Goal: Task Accomplishment & Management: Use online tool/utility

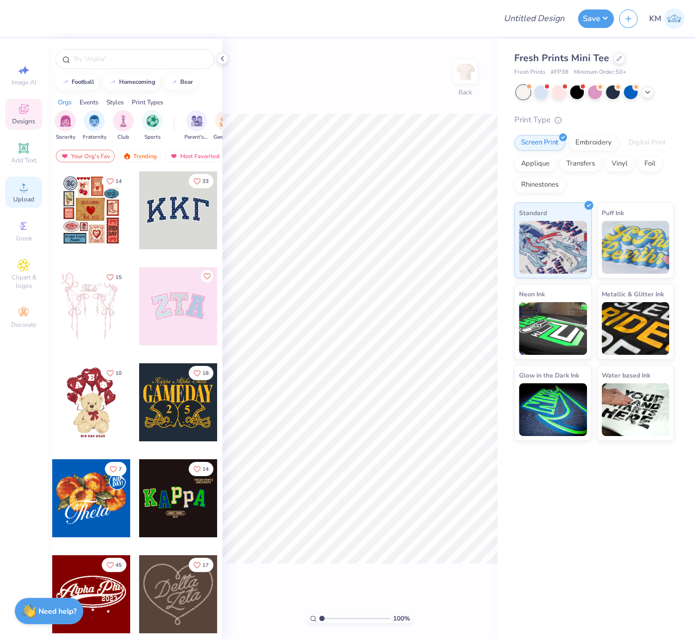
click at [21, 190] on circle at bounding box center [24, 191] width 6 height 6
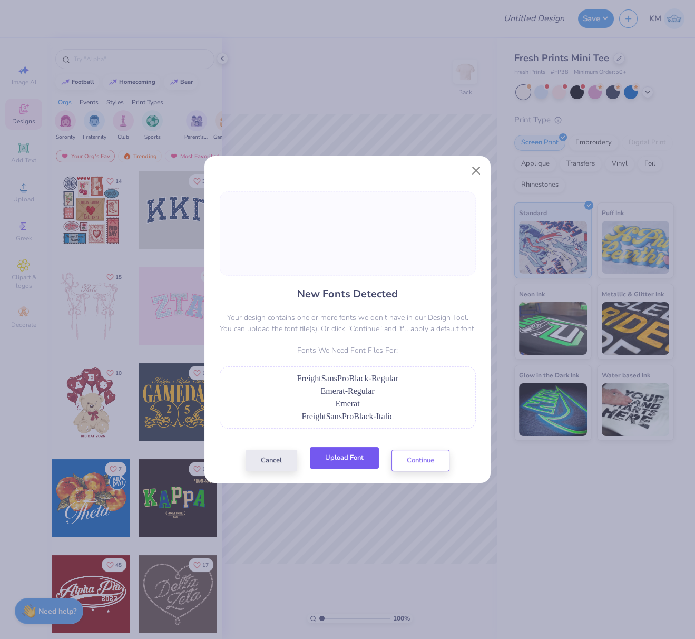
click at [348, 456] on button "Upload Font" at bounding box center [344, 458] width 69 height 22
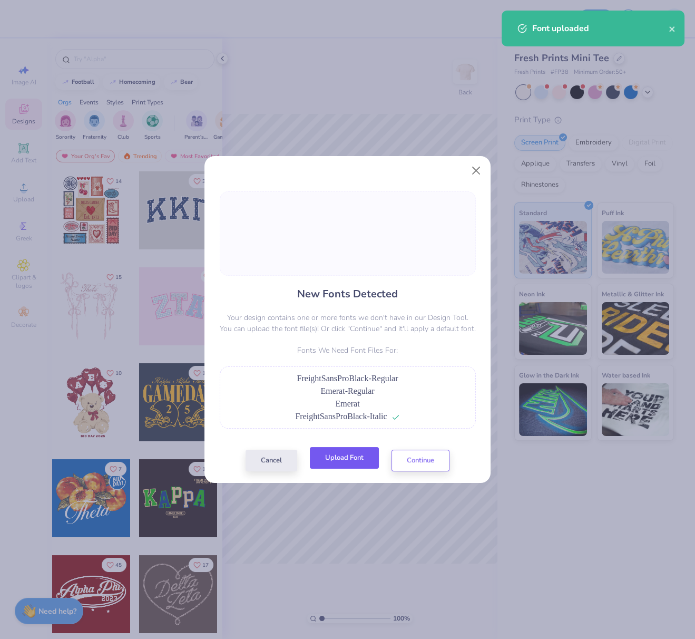
click at [359, 462] on button "Upload Font" at bounding box center [344, 458] width 69 height 22
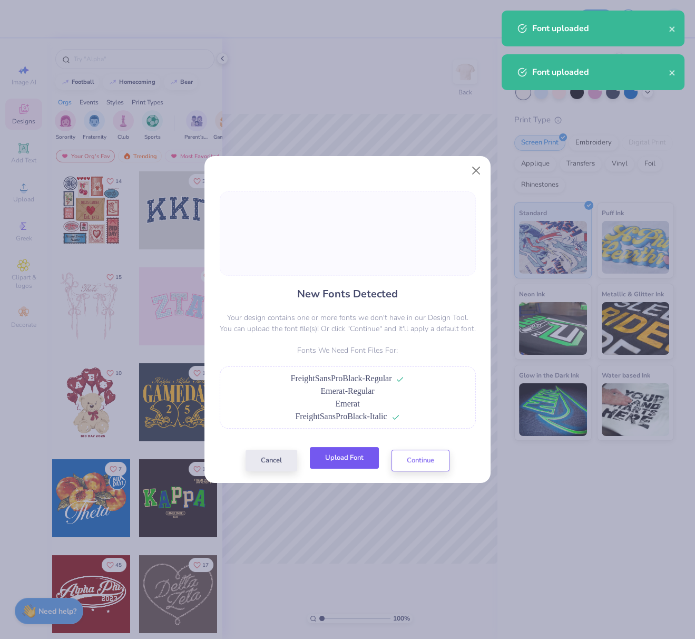
click at [356, 458] on button "Upload Font" at bounding box center [344, 458] width 69 height 22
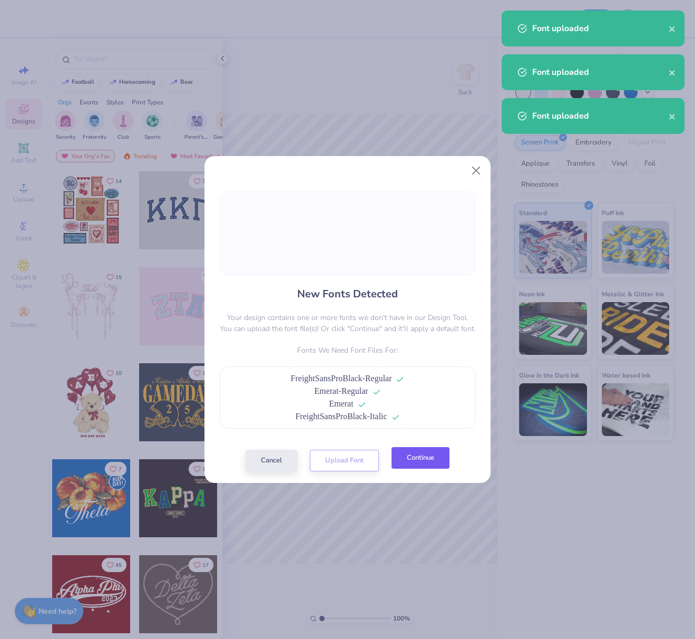
click at [436, 457] on button "Continue" at bounding box center [421, 458] width 58 height 22
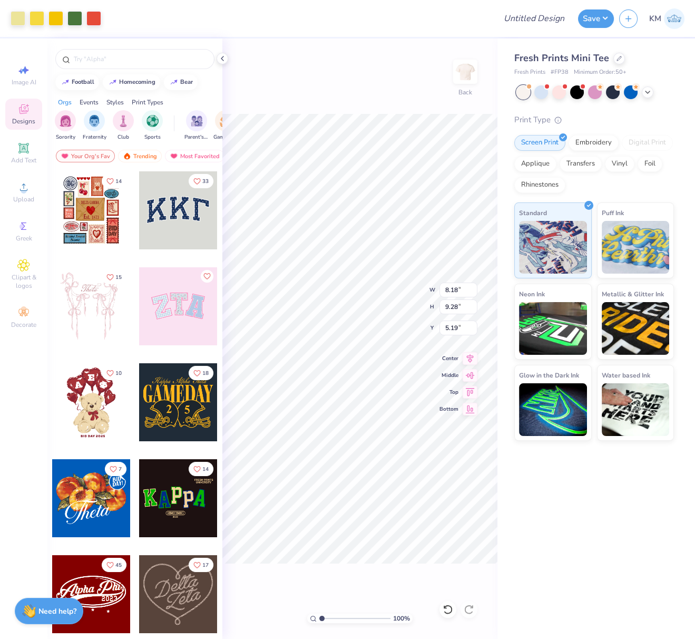
type input "8.18"
type input "9.28"
type input "3.70"
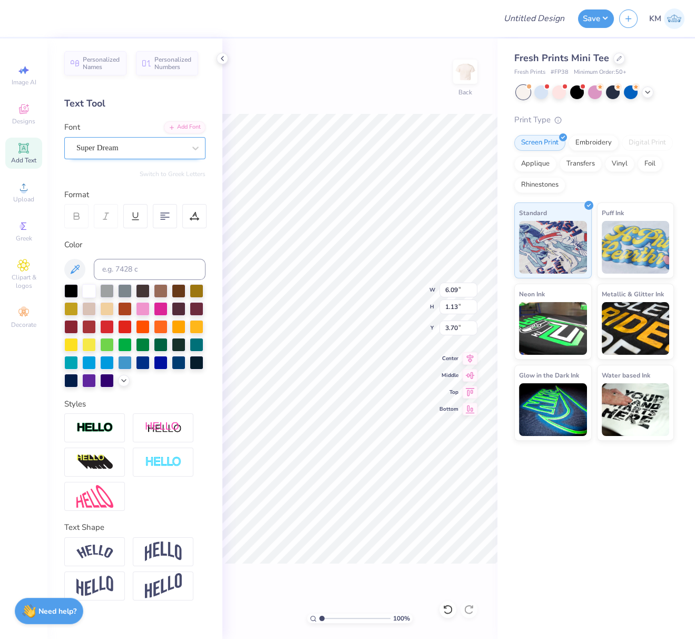
click at [104, 149] on div "Super Dream" at bounding box center [130, 148] width 111 height 16
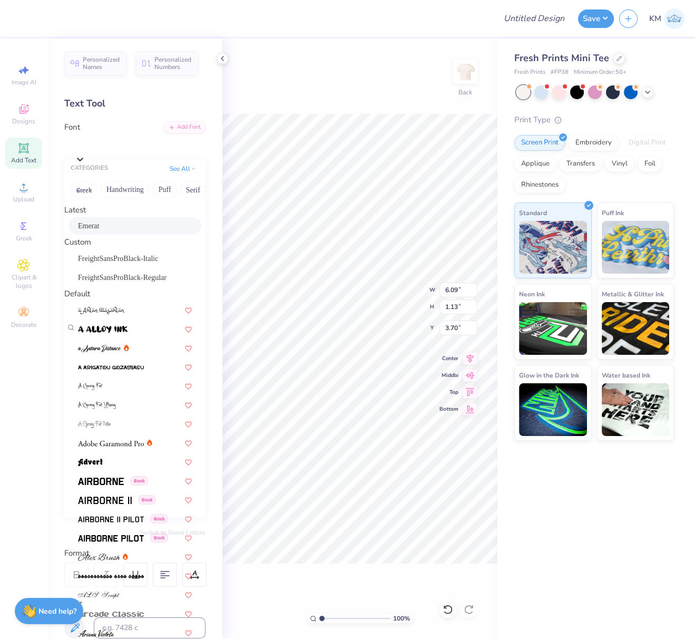
click at [121, 231] on div "Emerat" at bounding box center [135, 225] width 114 height 11
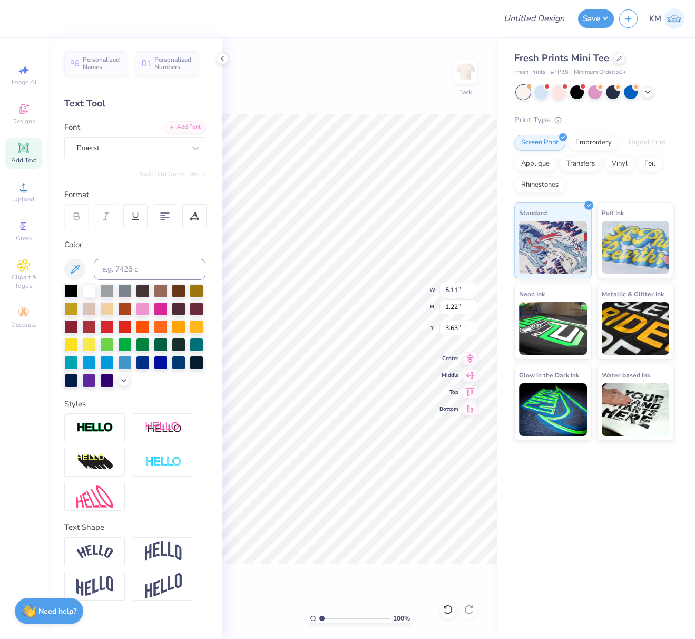
type input "5.11"
type input "1.22"
type input "3.63"
click at [143, 142] on div "Super Dream" at bounding box center [130, 148] width 111 height 16
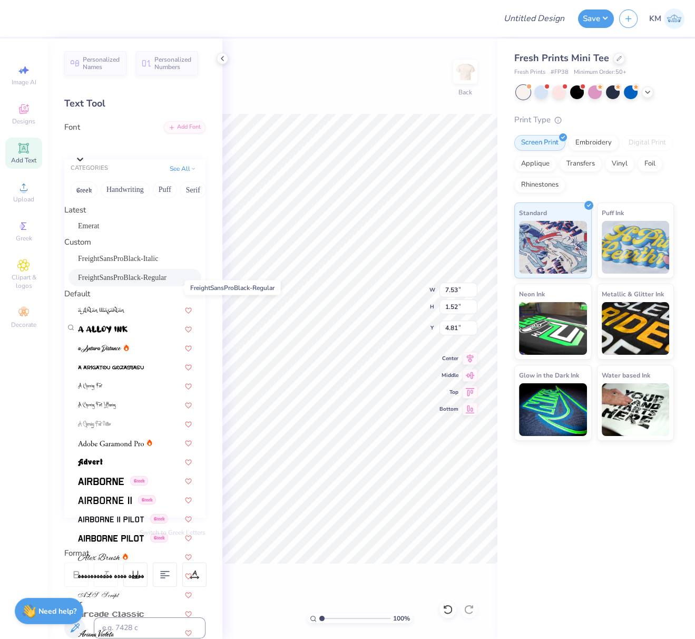
drag, startPoint x: 108, startPoint y: 287, endPoint x: 209, endPoint y: 340, distance: 114.6
click at [108, 283] on span "FreightSansProBlack-Regular" at bounding box center [122, 277] width 89 height 11
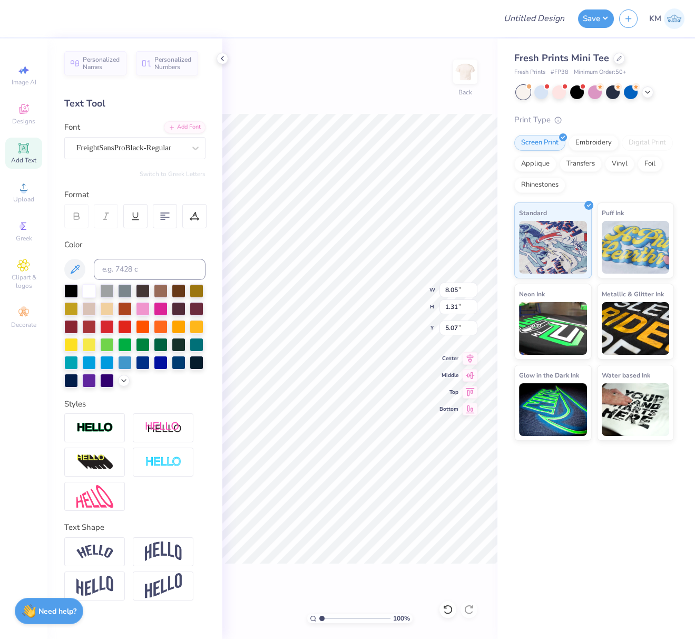
type input "8.05"
type input "1.31"
type input "5.07"
click at [470, 356] on icon at bounding box center [470, 357] width 7 height 9
type input "8.05"
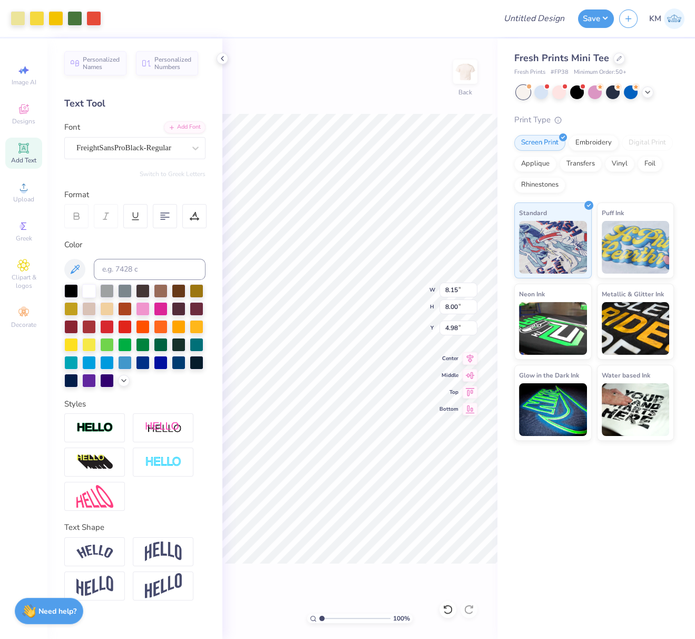
type input "1.31"
type input "1.82"
drag, startPoint x: 457, startPoint y: 290, endPoint x: 441, endPoint y: 287, distance: 16.6
click at [445, 288] on input "8.05" at bounding box center [459, 290] width 38 height 15
click at [120, 150] on div "FreightSansProBlack-Regular" at bounding box center [130, 148] width 111 height 16
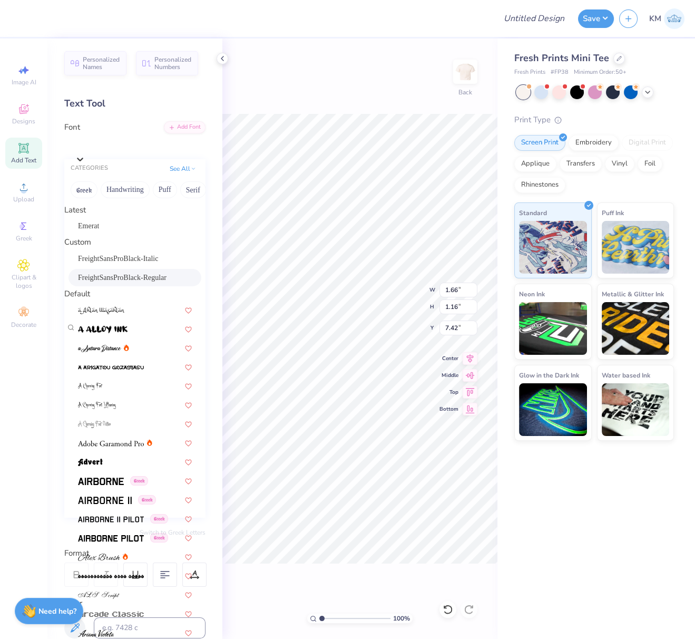
click at [125, 286] on div "FreightSansProBlack-Regular" at bounding box center [135, 277] width 133 height 17
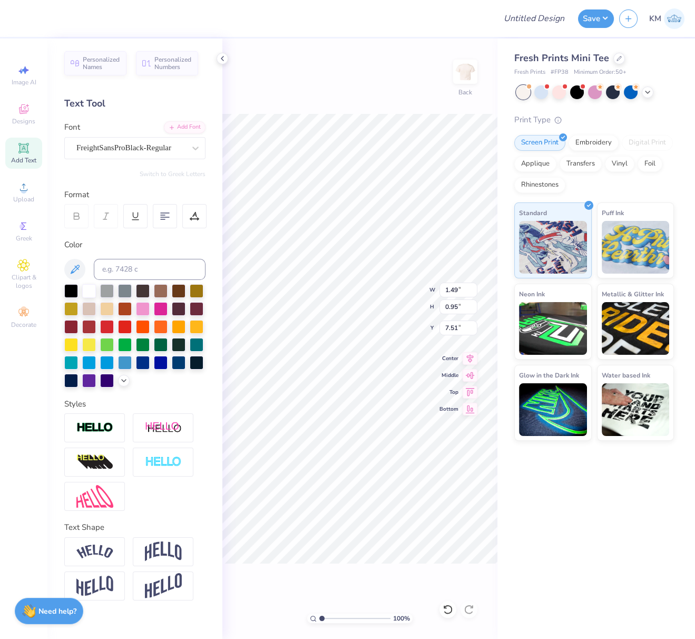
type input "1.49"
type input "0.95"
type input "7.52"
drag, startPoint x: 144, startPoint y: 146, endPoint x: 139, endPoint y: 158, distance: 13.5
click at [145, 148] on div "Super Dream" at bounding box center [130, 148] width 111 height 16
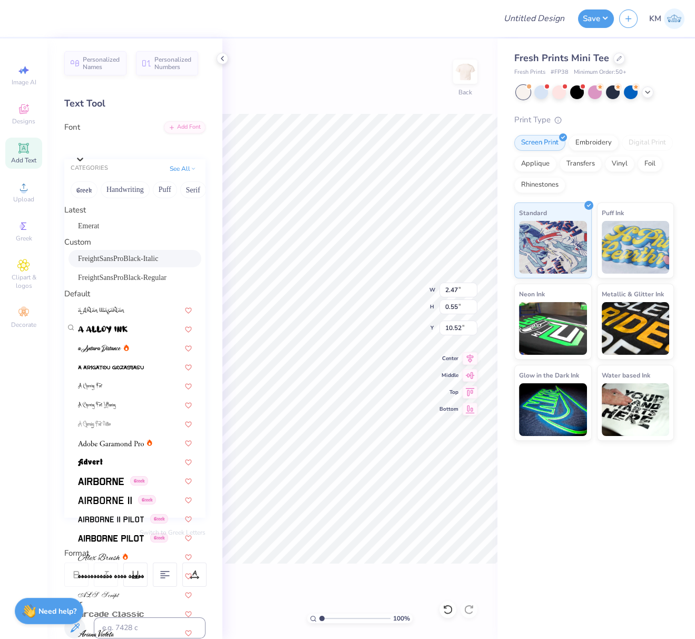
click at [125, 264] on span "FreightSansProBlack-Italic" at bounding box center [118, 258] width 80 height 11
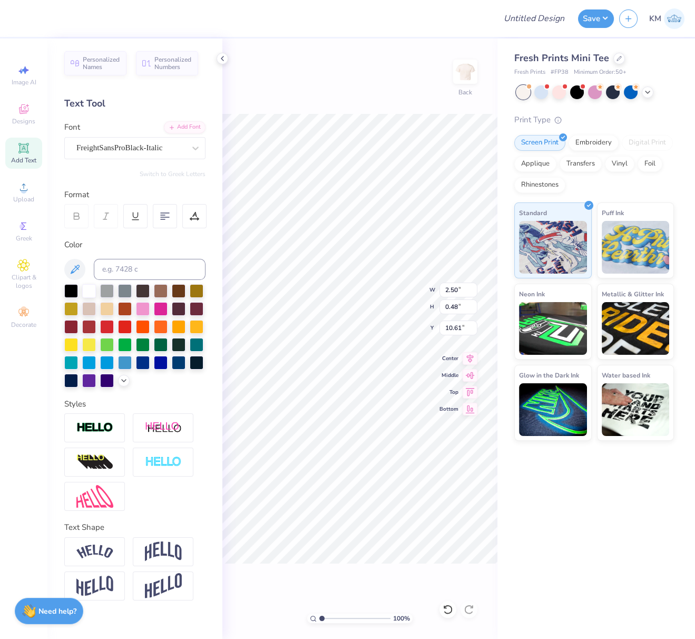
type input "2.50"
type input "0.48"
type input "10.61"
click at [152, 149] on div "Super Dream" at bounding box center [130, 148] width 111 height 16
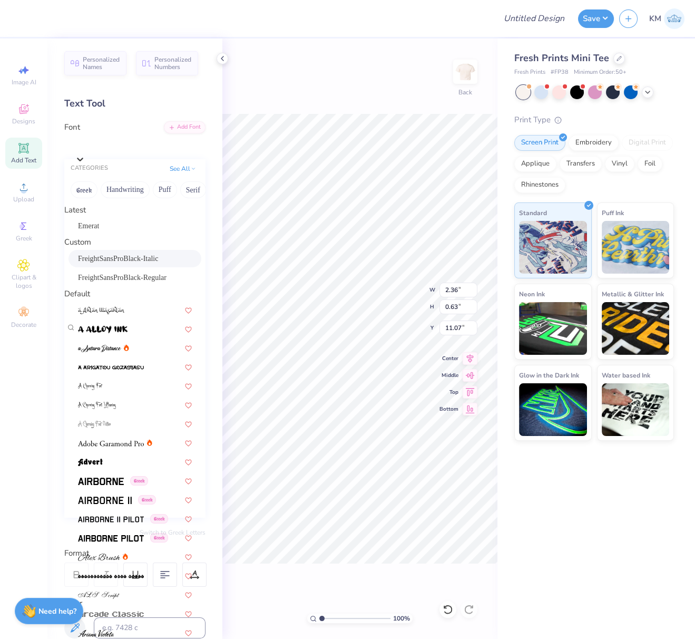
click at [158, 264] on span "FreightSansProBlack-Italic" at bounding box center [118, 258] width 80 height 11
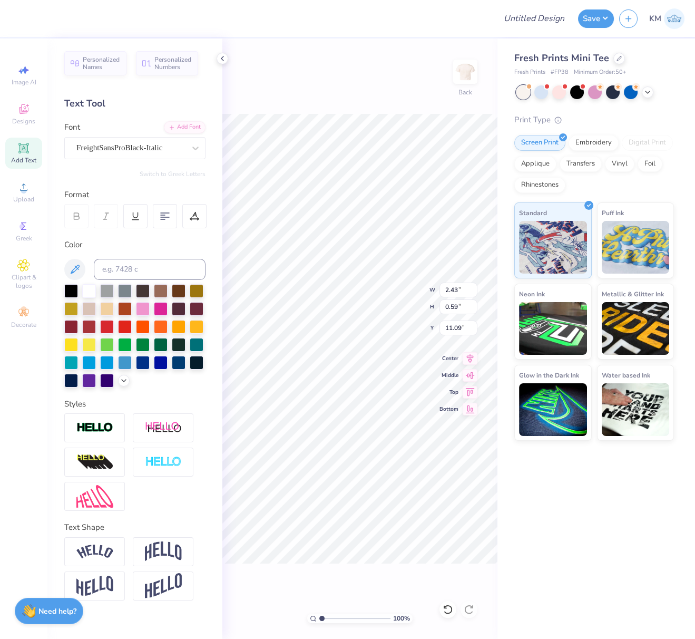
type input "2.43"
type input "0.59"
type input "11.09"
click at [325, 622] on input "range" at bounding box center [354, 618] width 71 height 9
click at [329, 621] on input "range" at bounding box center [354, 618] width 71 height 9
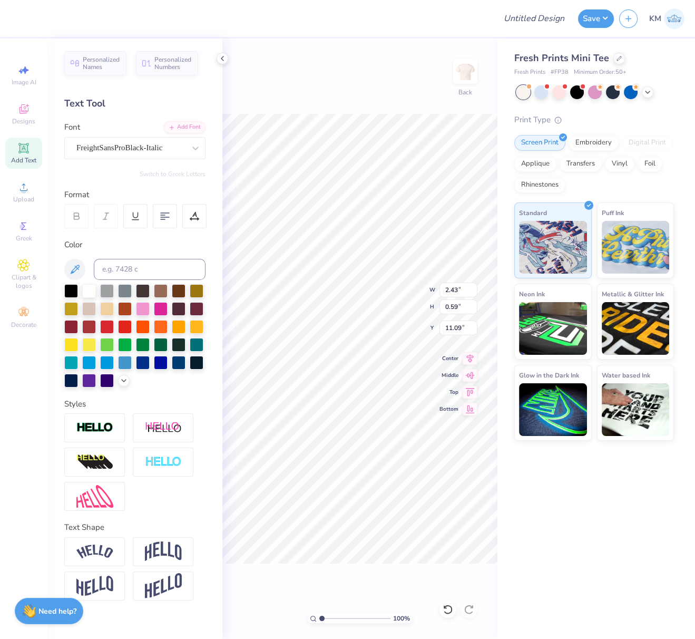
click at [339, 619] on input "range" at bounding box center [354, 618] width 71 height 9
click at [344, 619] on input "range" at bounding box center [354, 618] width 71 height 9
type input "3.82"
click at [156, 147] on div "FreightSansProBlack-Italic" at bounding box center [130, 148] width 111 height 16
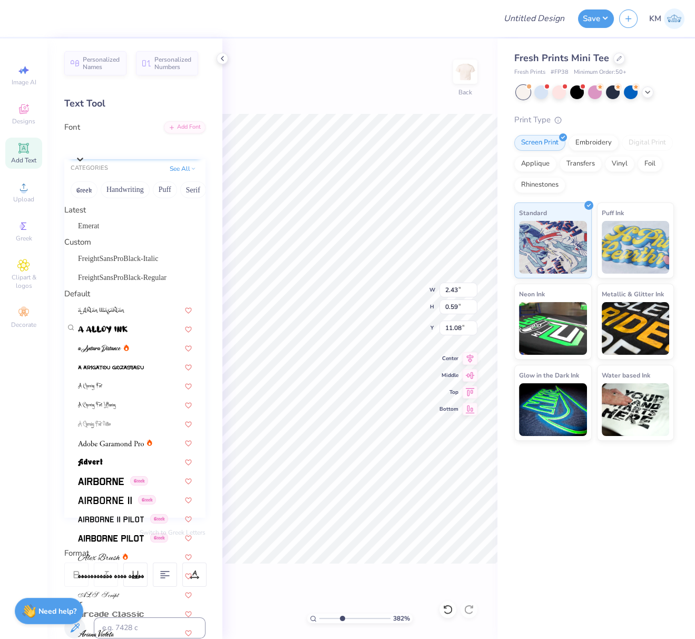
type input "2.89"
type input "0.55"
type input "11.73"
click at [147, 264] on span "FreightSansProBlack-Italic" at bounding box center [118, 258] width 80 height 11
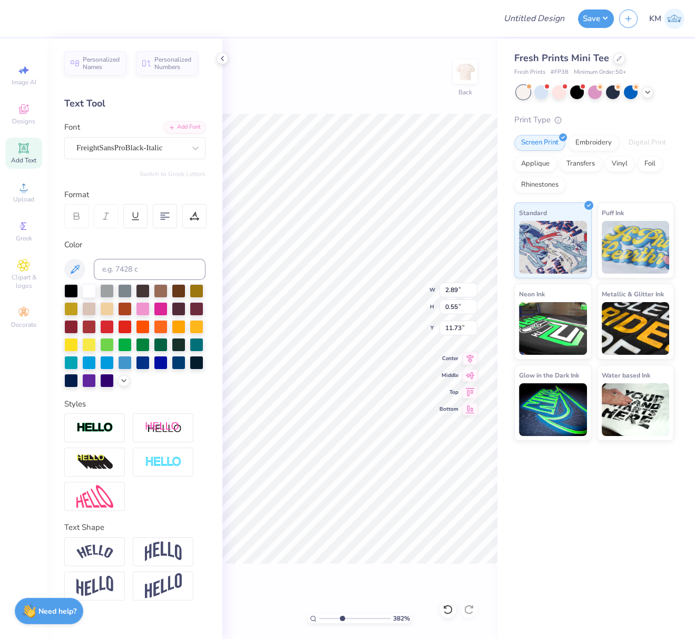
type input "2.85"
type input "0.48"
type input "11.82"
click at [135, 143] on div "Super Dream" at bounding box center [130, 148] width 111 height 16
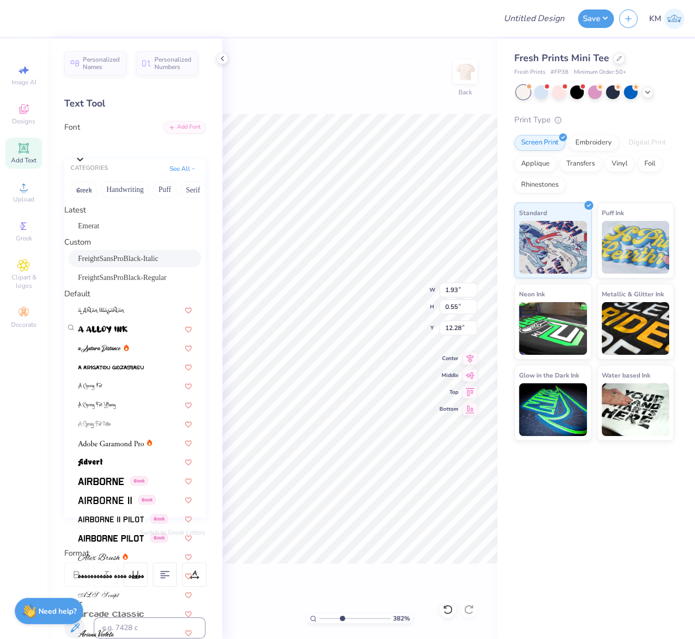
click at [150, 264] on span "FreightSansProBlack-Italic" at bounding box center [118, 258] width 80 height 11
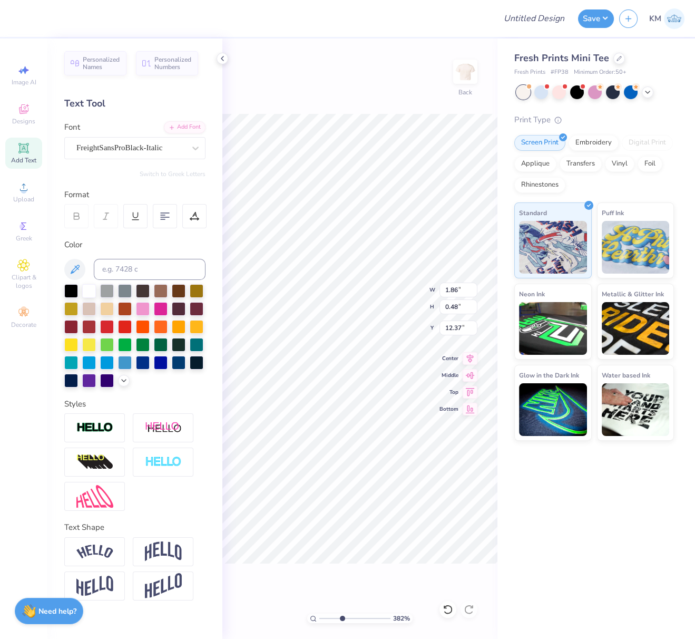
type input "1.86"
type input "0.48"
type input "12.37"
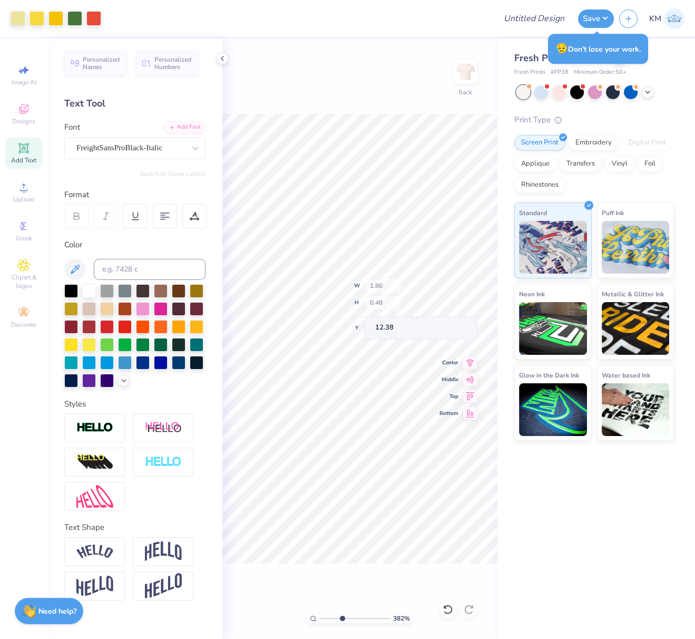
type input "12.38"
click at [319, 618] on input "range" at bounding box center [354, 618] width 71 height 9
drag, startPoint x: 321, startPoint y: 617, endPoint x: 344, endPoint y: 587, distance: 38.4
type input "1"
click at [319, 614] on input "range" at bounding box center [354, 618] width 71 height 9
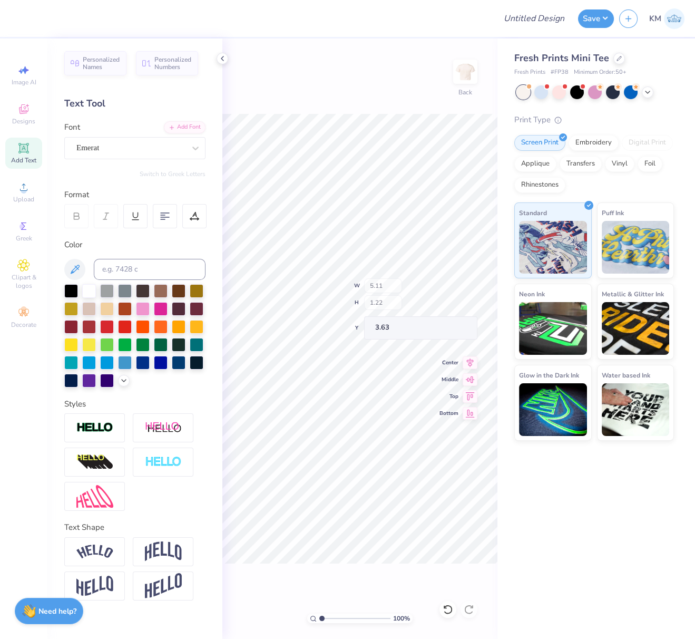
type input "3.85"
drag, startPoint x: 450, startPoint y: 290, endPoint x: 441, endPoint y: 291, distance: 9.5
click at [443, 289] on input "8.15" at bounding box center [459, 290] width 38 height 15
type input "10.00"
type input "11.21"
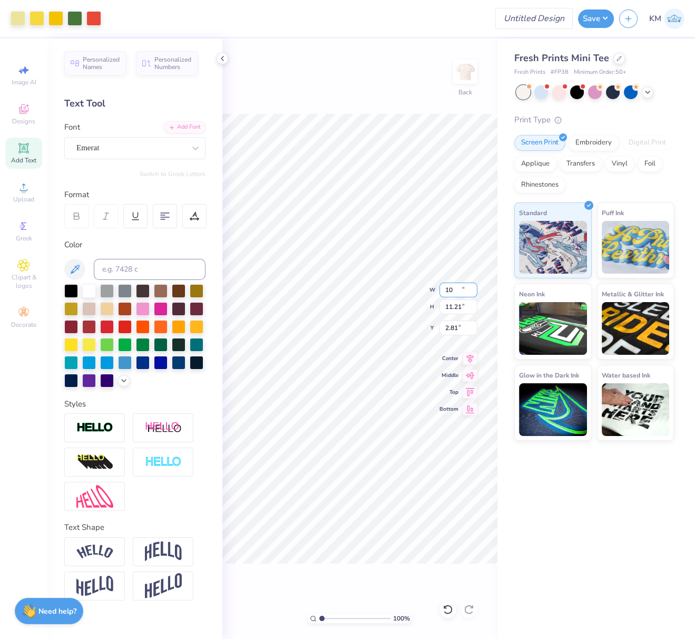
type input "2.81"
drag, startPoint x: 458, startPoint y: 290, endPoint x: 441, endPoint y: 288, distance: 17.0
click at [441, 288] on input "6.28" at bounding box center [459, 290] width 38 height 15
paste input "3041"
type input "6.30"
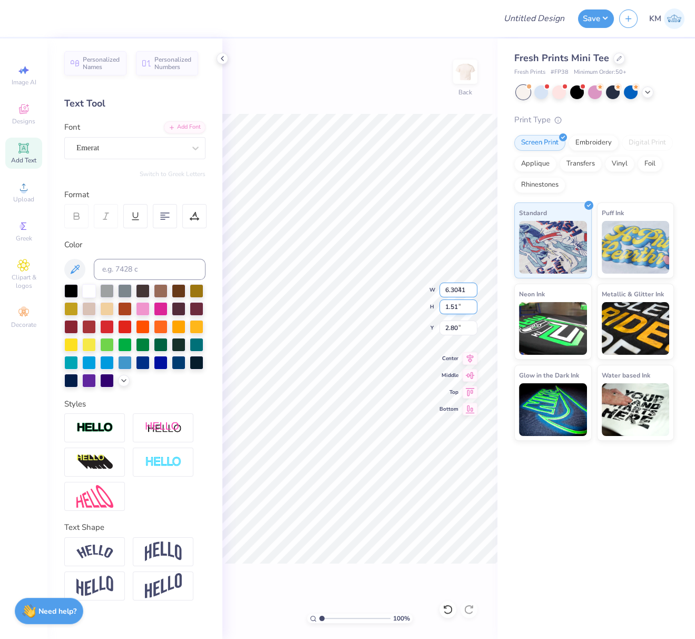
type input "1.51"
type input "2.80"
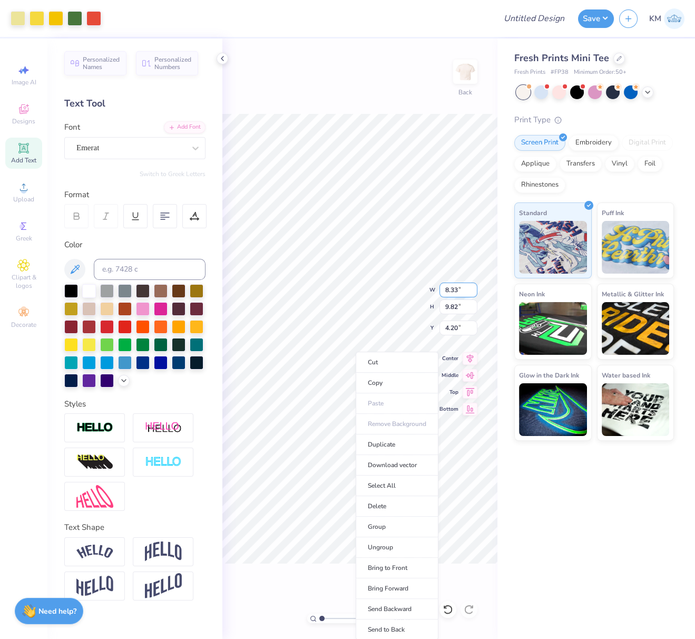
click at [461, 289] on input "8.33" at bounding box center [459, 290] width 38 height 15
drag, startPoint x: 450, startPoint y: 288, endPoint x: 439, endPoint y: 287, distance: 10.6
click at [440, 287] on input "8.33" at bounding box center [459, 290] width 38 height 15
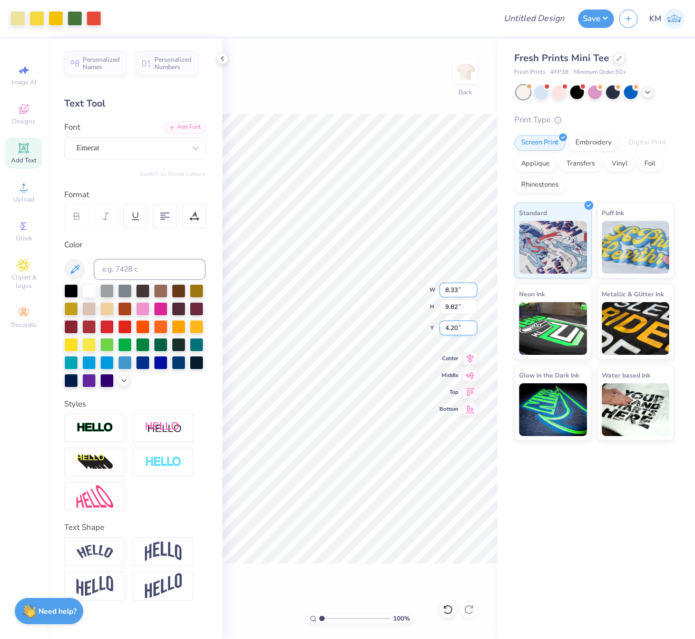
paste input "8376"
type input "8.84"
type input "10.42"
type input "3.90"
type input "9.18"
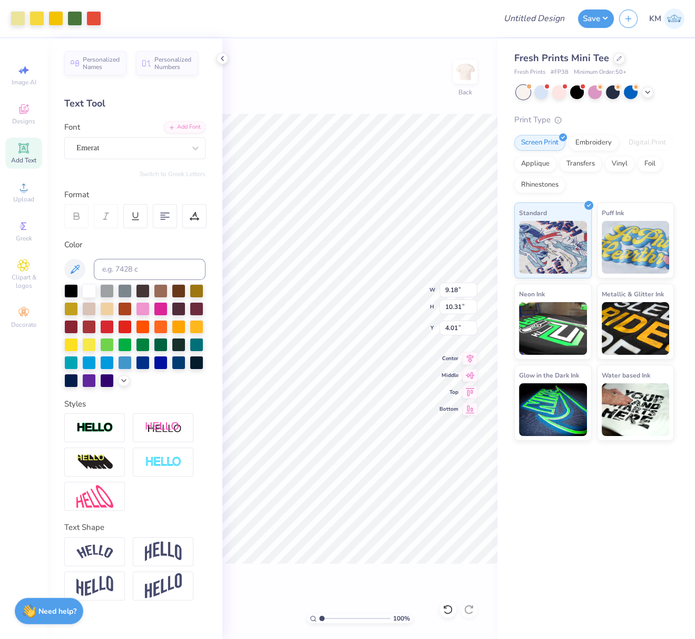
type input "10.31"
type input "3.00"
type input "10.89"
type input "7.44"
drag, startPoint x: 459, startPoint y: 291, endPoint x: 440, endPoint y: 287, distance: 19.3
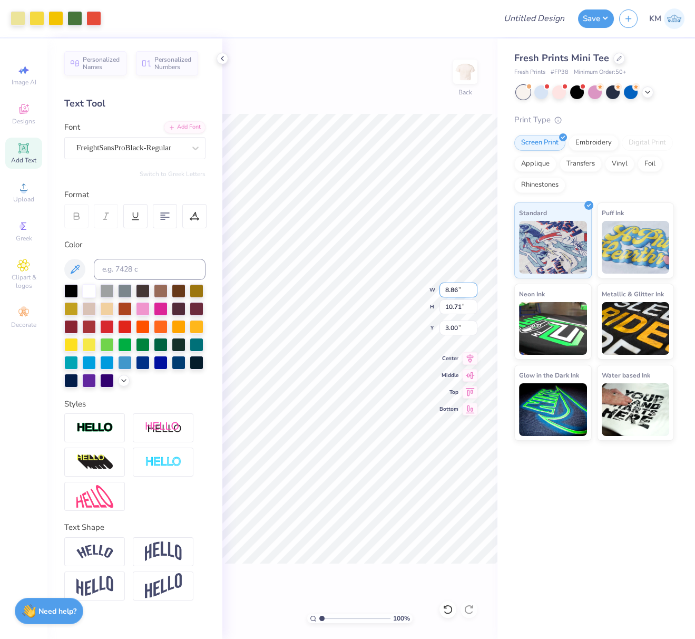
click at [443, 287] on input "8.86" at bounding box center [459, 290] width 38 height 15
type input "7.00"
type input "8.46"
click at [442, 327] on input "4.12" at bounding box center [459, 328] width 38 height 15
type input "2.50"
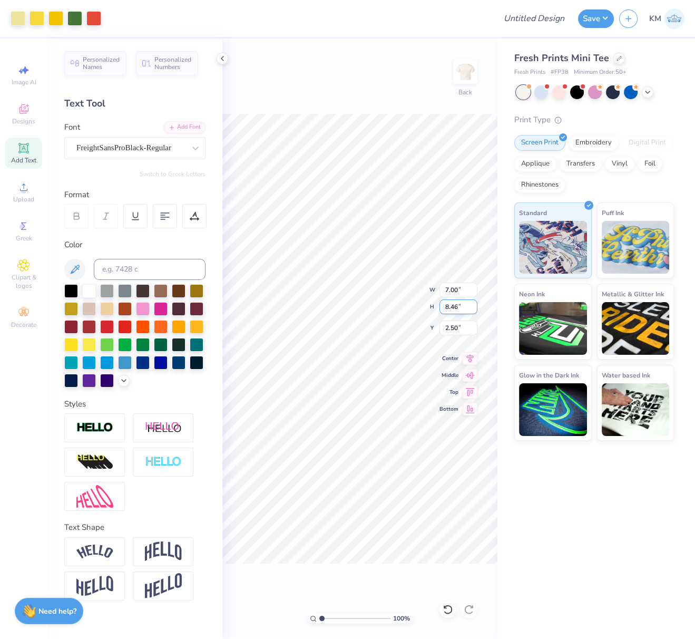
drag, startPoint x: 462, startPoint y: 306, endPoint x: 440, endPoint y: 305, distance: 21.6
click at [441, 305] on input "8.46" at bounding box center [459, 306] width 38 height 15
type input "8"
type input "6.62"
type input "8.00"
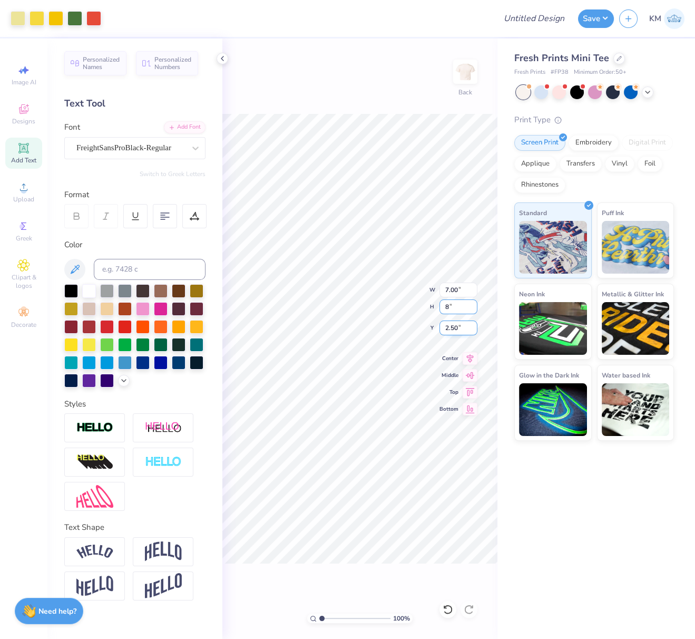
type input "2.73"
click at [432, 326] on div "100 % Back W 6.62 6.62 " H 8.00 8.00 " Y 2.73 2.73 " Center Middle Top Bottom" at bounding box center [359, 338] width 275 height 600
click at [433, 329] on div "100 % Back W 6.62 6.62 " H 8.00 8.00 " Y 2.73 2.73 " Center Middle Top Bottom" at bounding box center [359, 338] width 275 height 600
drag, startPoint x: 463, startPoint y: 325, endPoint x: 443, endPoint y: 330, distance: 20.1
click at [440, 325] on input "2.73" at bounding box center [459, 328] width 38 height 15
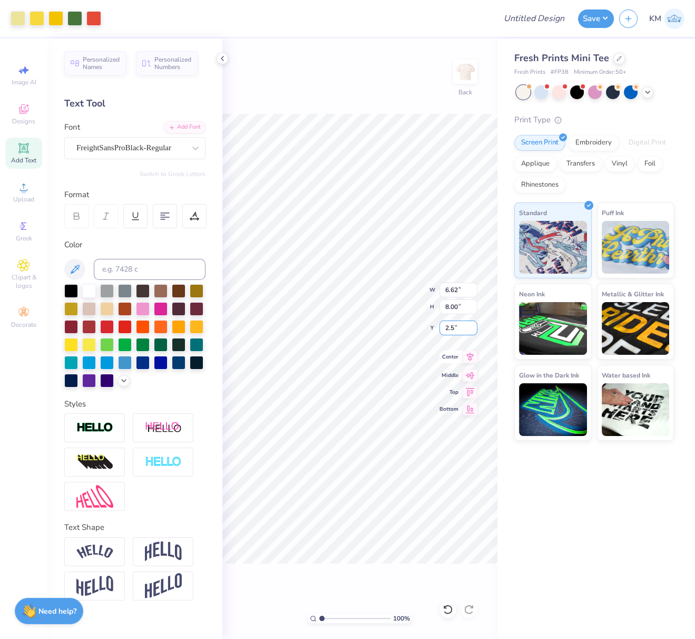
type input "2.50"
click at [470, 354] on icon at bounding box center [470, 357] width 15 height 13
click at [359, 111] on div "100 % Back W 6.62 6.62 " H 8.00 8.00 " Y 2.50 2.50 " Center Middle Top Bottom" at bounding box center [359, 338] width 275 height 600
drag, startPoint x: 551, startPoint y: 21, endPoint x: 553, endPoint y: 28, distance: 7.5
click at [551, 21] on input "Design Title" at bounding box center [547, 18] width 52 height 21
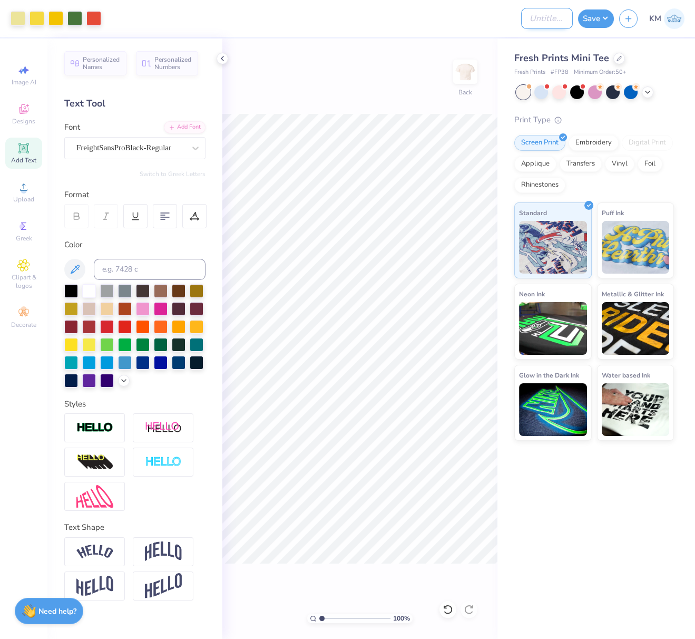
paste input "8.8376 in"
type input "8.8376 in"
paste input "FPS240024"
type input "FPS240024"
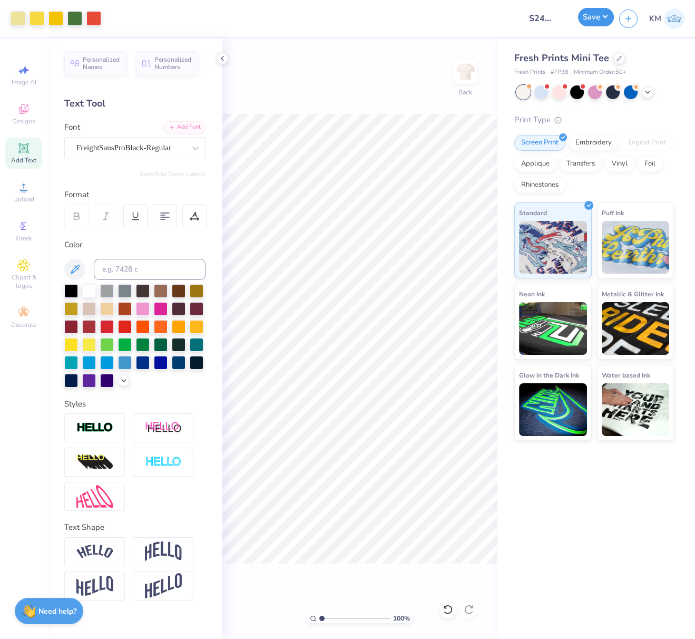
click at [604, 16] on button "Save" at bounding box center [596, 17] width 36 height 18
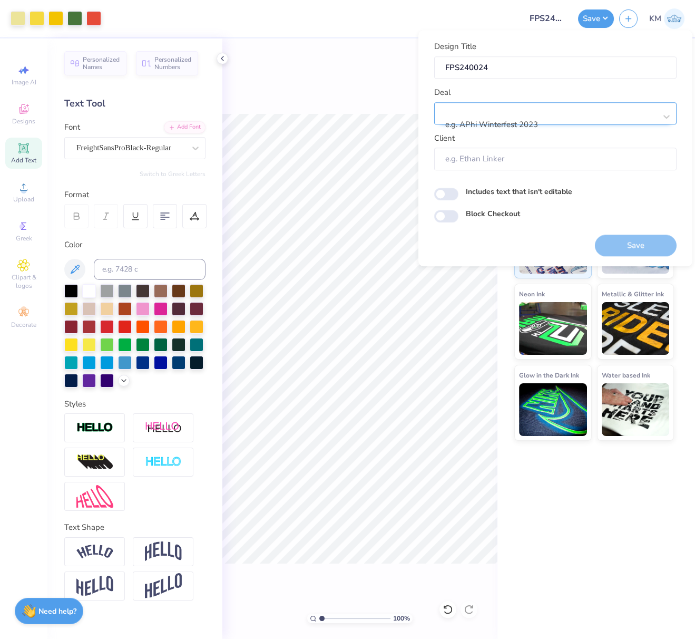
click at [547, 112] on div at bounding box center [552, 111] width 210 height 14
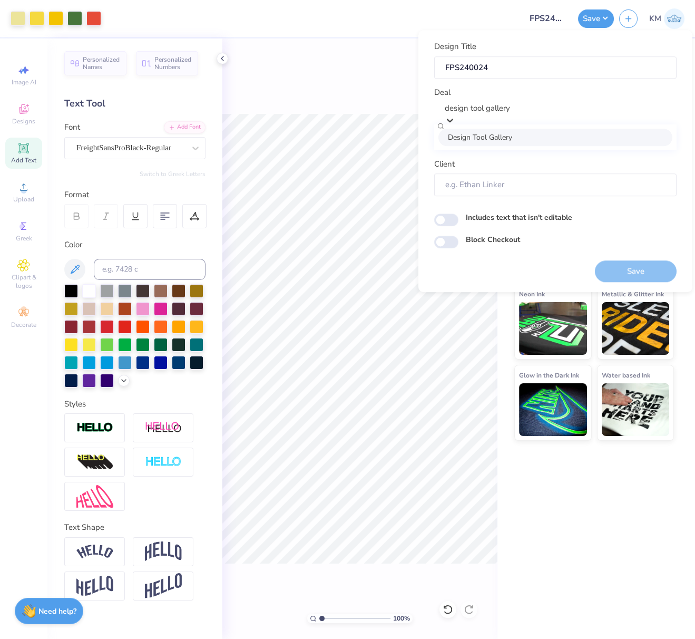
click at [522, 139] on div "Design Tool Gallery" at bounding box center [556, 137] width 234 height 17
type input "design tool gallery"
type input "Design Tool Gallery User"
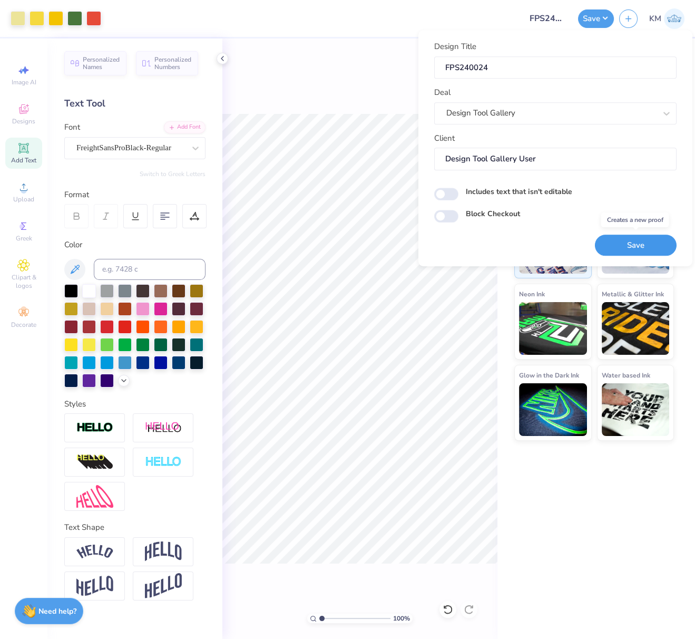
drag, startPoint x: 647, startPoint y: 241, endPoint x: 499, endPoint y: 26, distance: 261.3
click at [647, 241] on button "Save" at bounding box center [636, 246] width 82 height 22
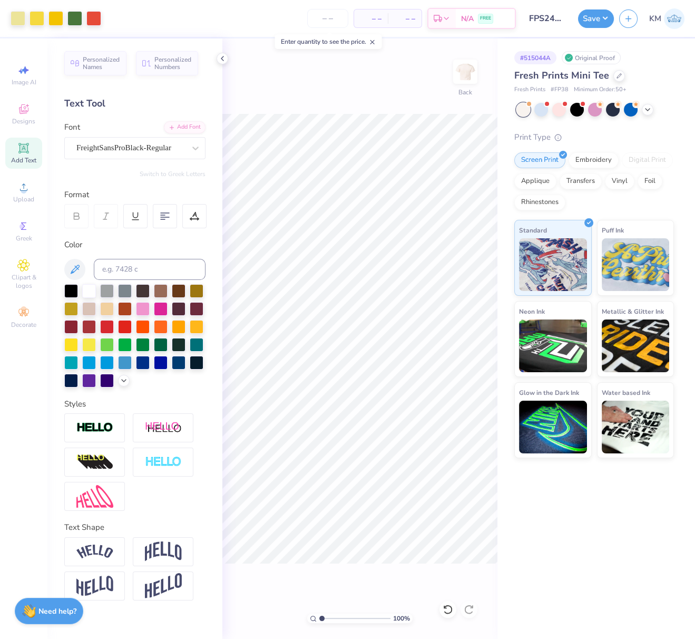
drag, startPoint x: 604, startPoint y: 20, endPoint x: 604, endPoint y: 29, distance: 9.0
click at [604, 20] on button "Save" at bounding box center [596, 18] width 36 height 18
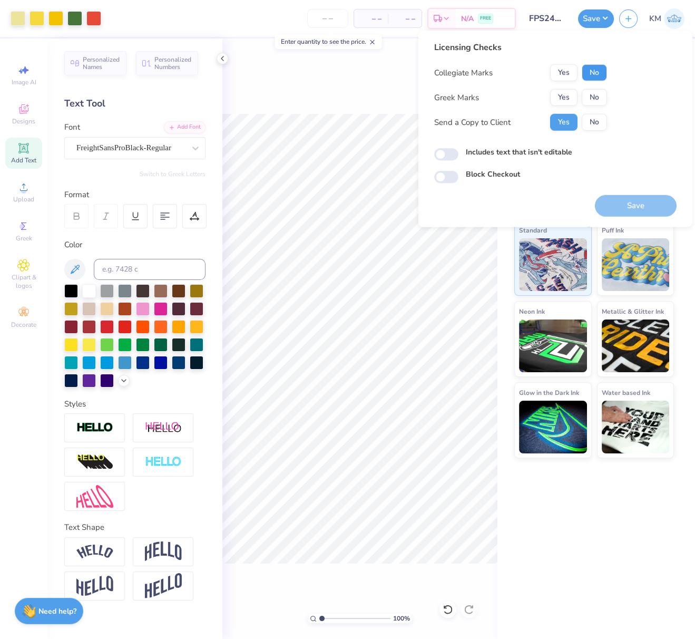
click at [600, 70] on button "No" at bounding box center [594, 72] width 25 height 17
click at [564, 95] on button "Yes" at bounding box center [563, 97] width 27 height 17
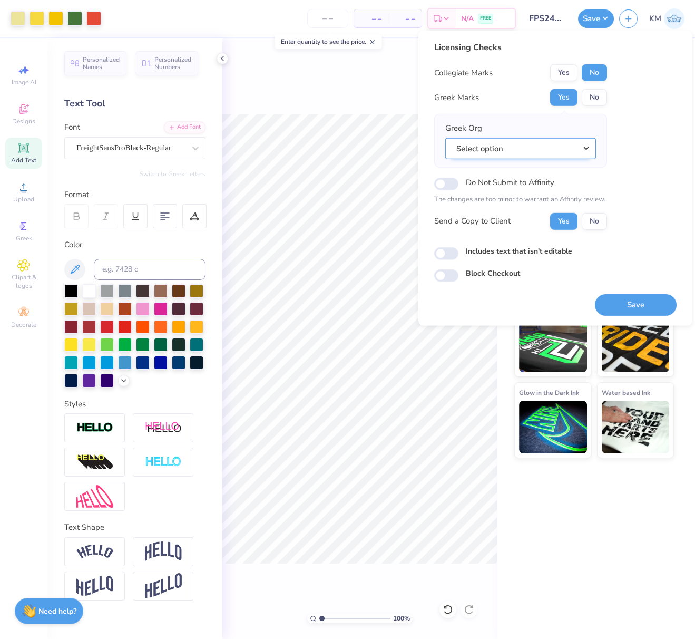
click at [588, 147] on button "Select option" at bounding box center [520, 149] width 151 height 22
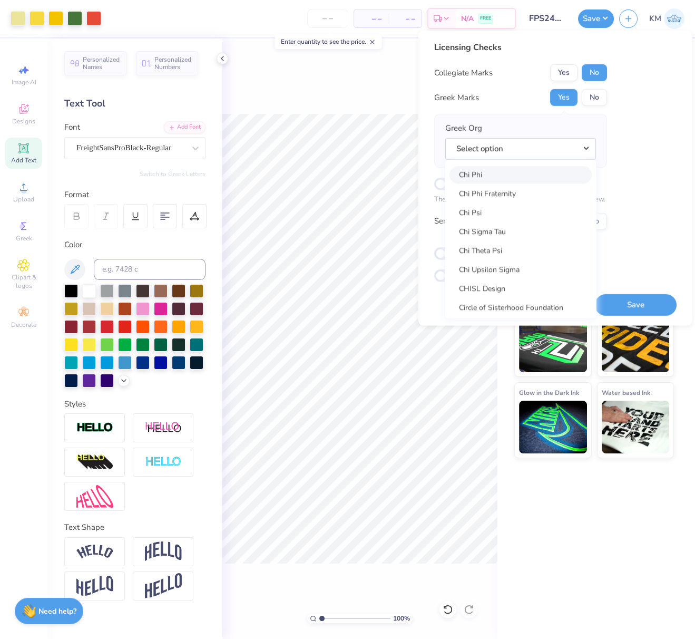
scroll to position [1975, 0]
click at [489, 168] on link "Chi Omega" at bounding box center [521, 171] width 142 height 17
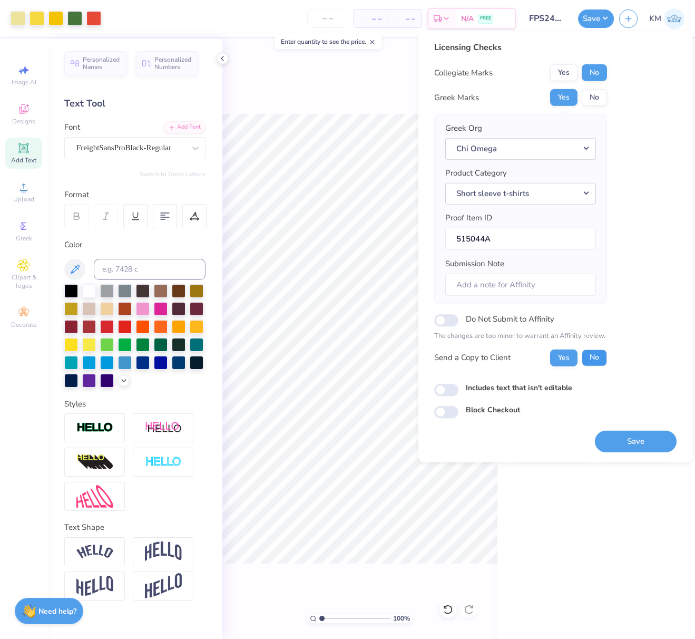
click at [593, 355] on button "No" at bounding box center [594, 357] width 25 height 17
click at [619, 435] on button "Save" at bounding box center [636, 441] width 82 height 22
